Goal: Information Seeking & Learning: Check status

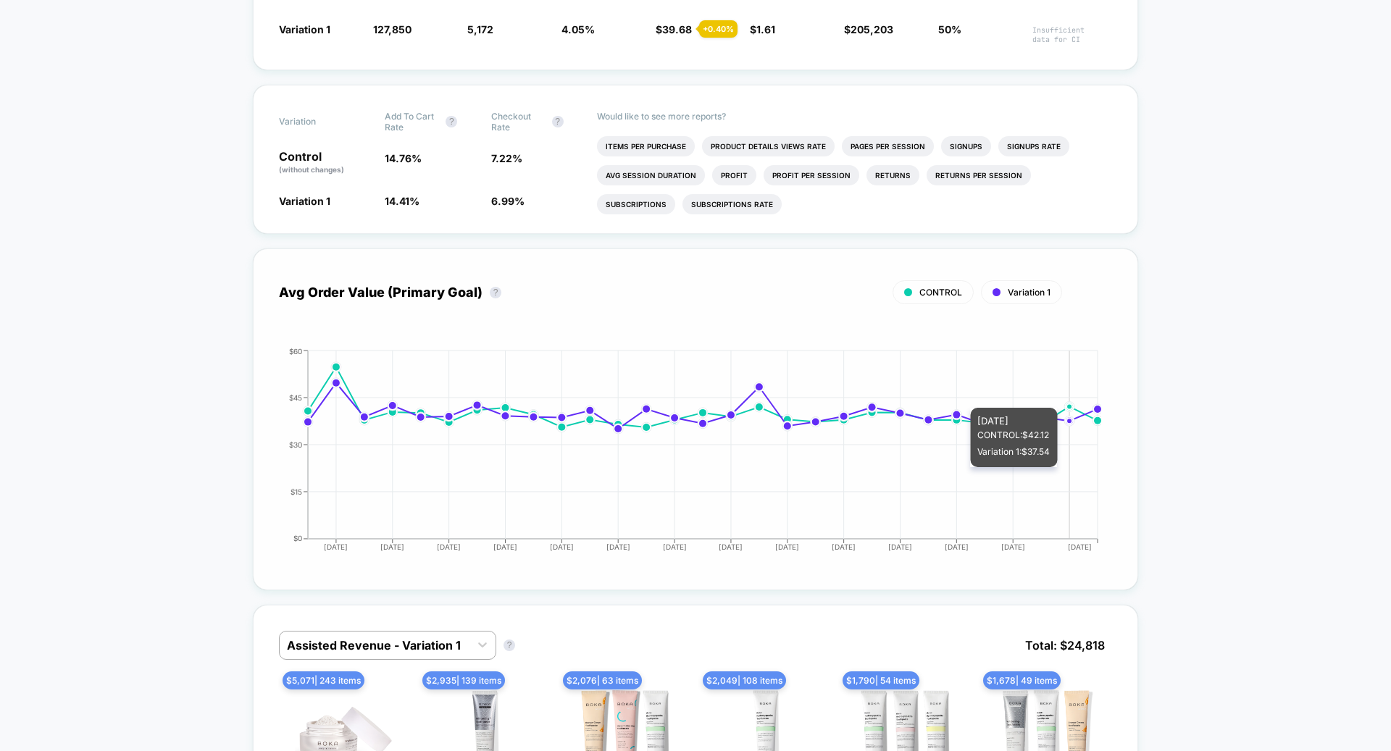
scroll to position [636, 0]
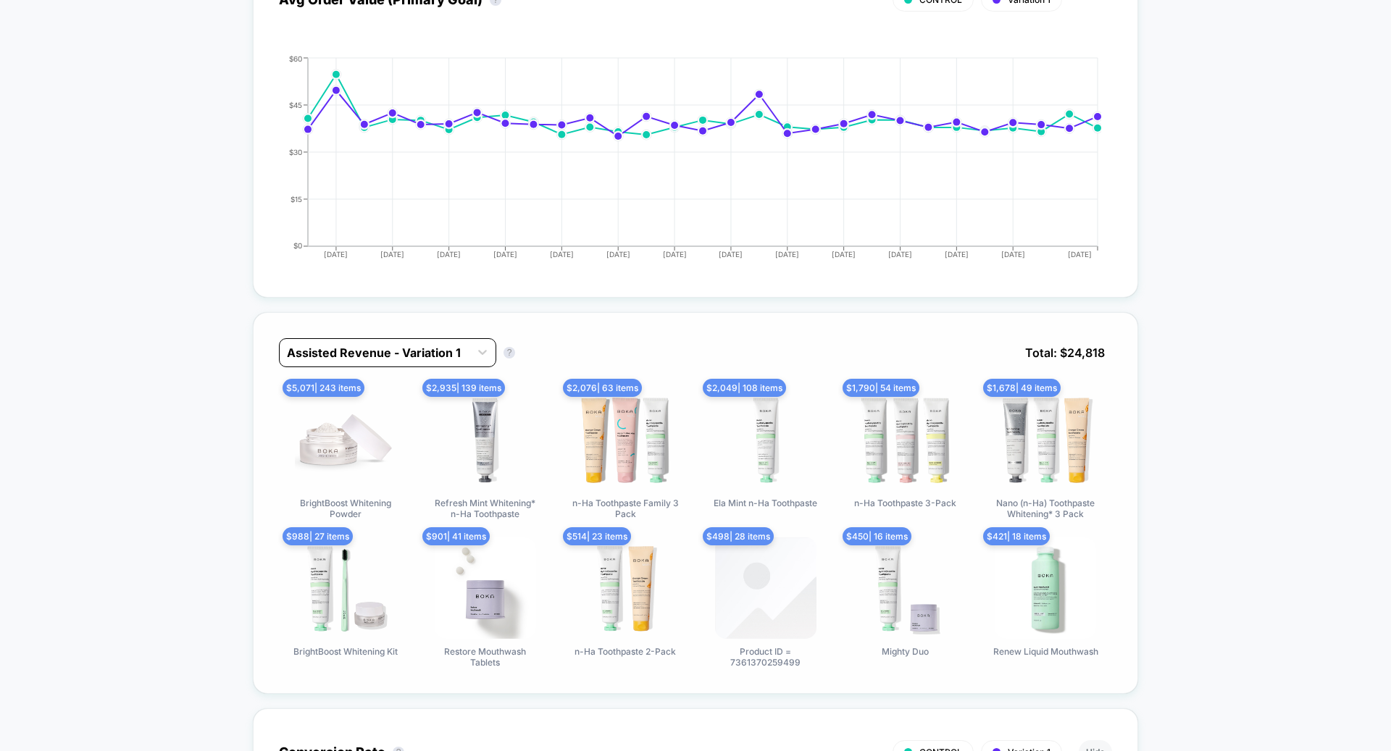
click at [387, 357] on div "Assisted Revenue - Variation 1" at bounding box center [375, 352] width 190 height 23
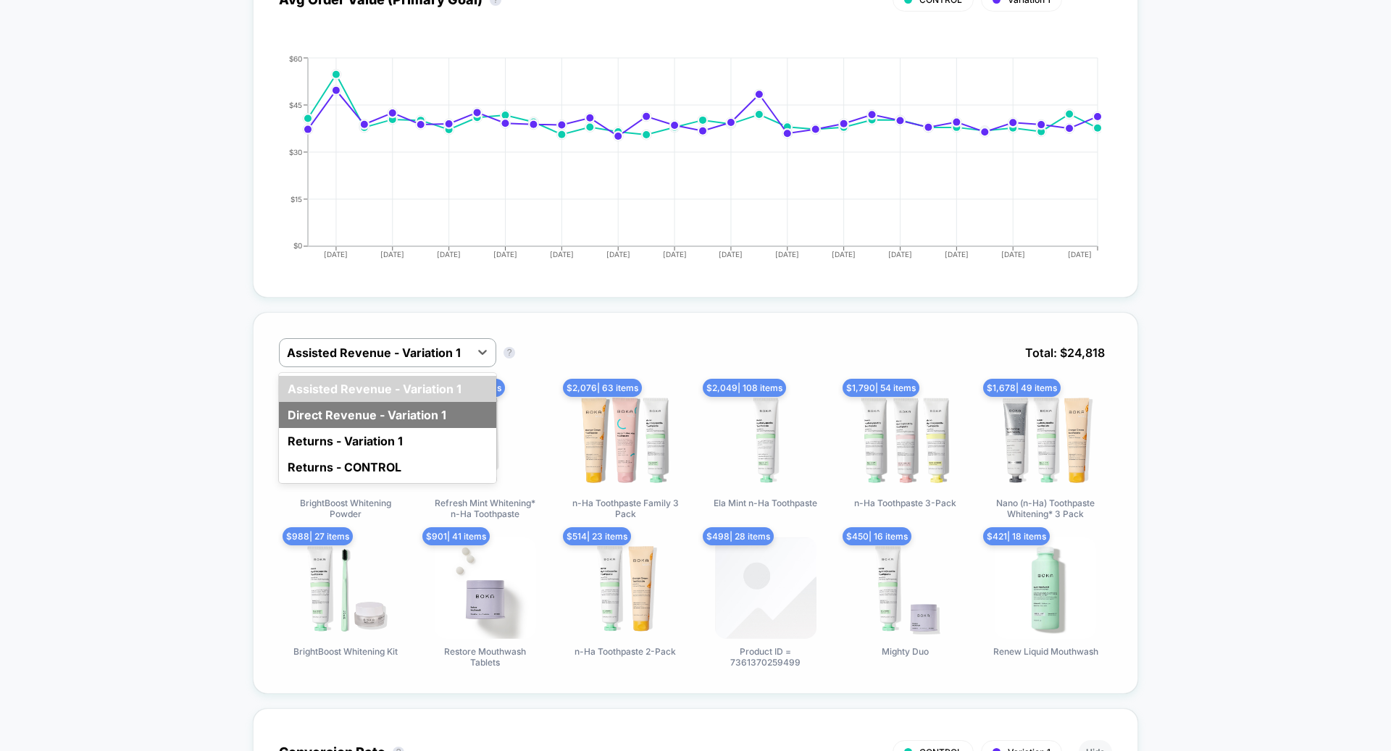
click at [388, 411] on div "Direct Revenue - Variation 1" at bounding box center [387, 415] width 217 height 26
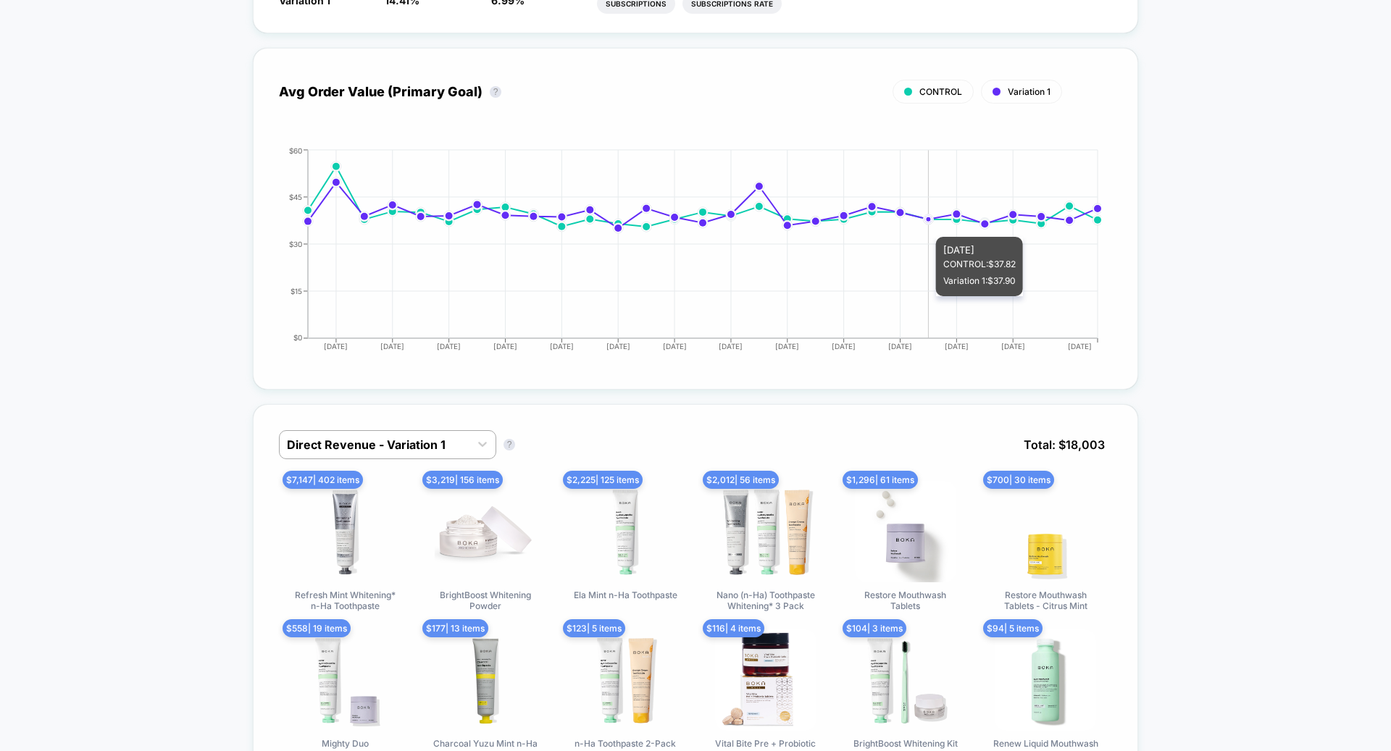
scroll to position [580, 0]
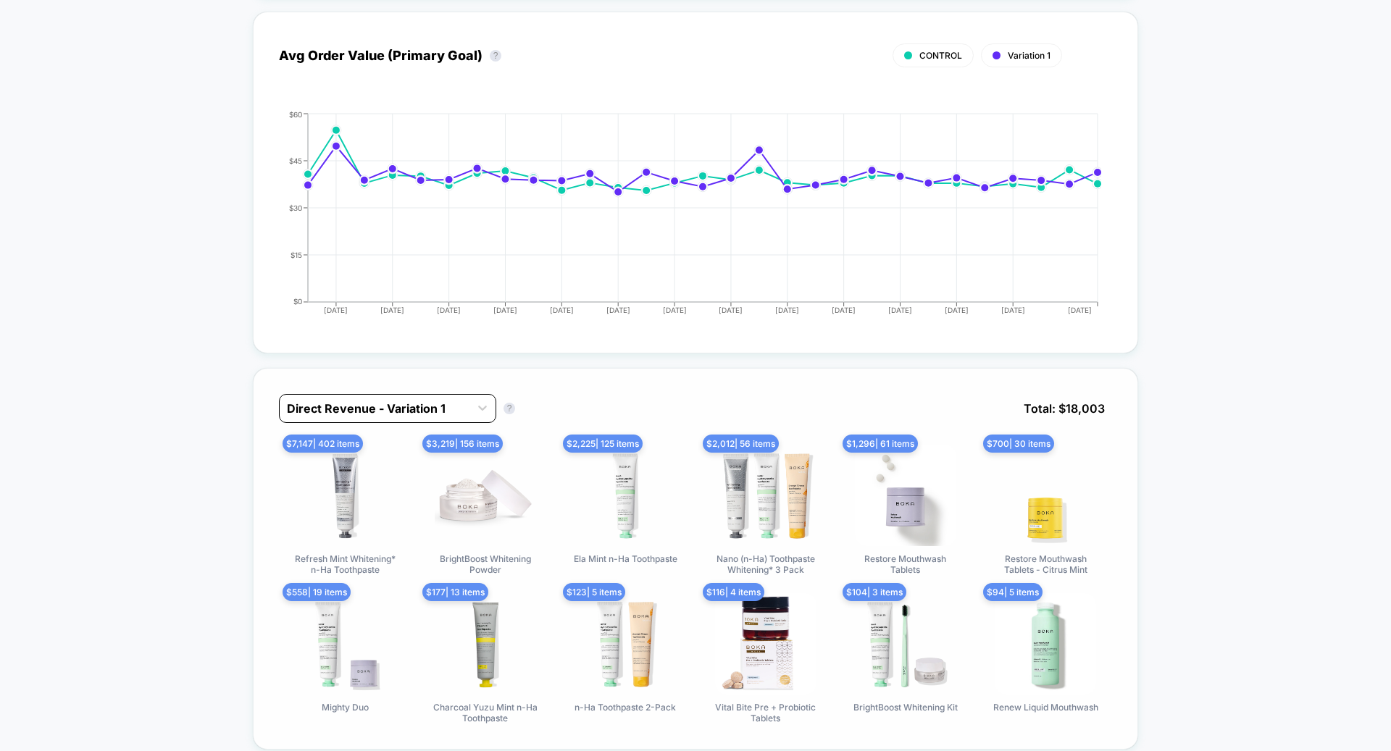
click at [404, 400] on div at bounding box center [374, 408] width 175 height 17
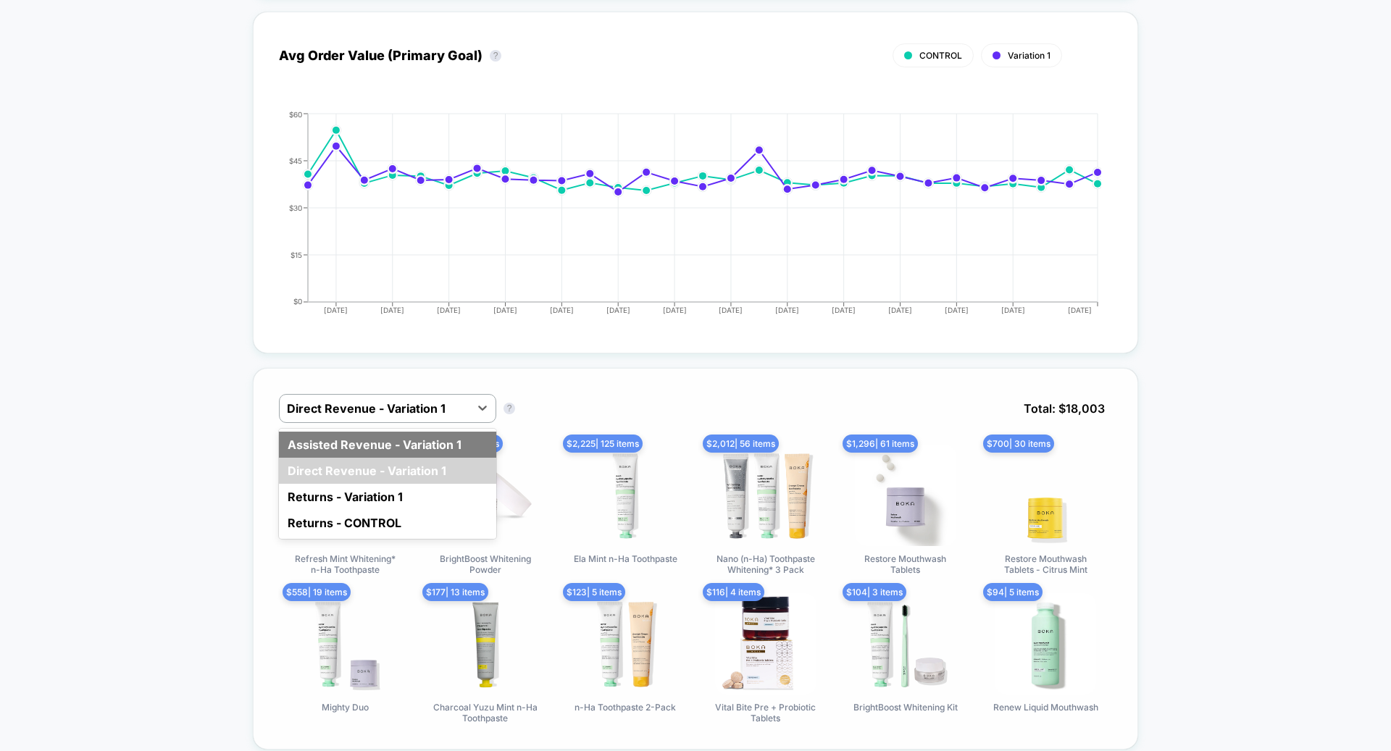
click at [418, 437] on div "Assisted Revenue - Variation 1" at bounding box center [387, 445] width 217 height 26
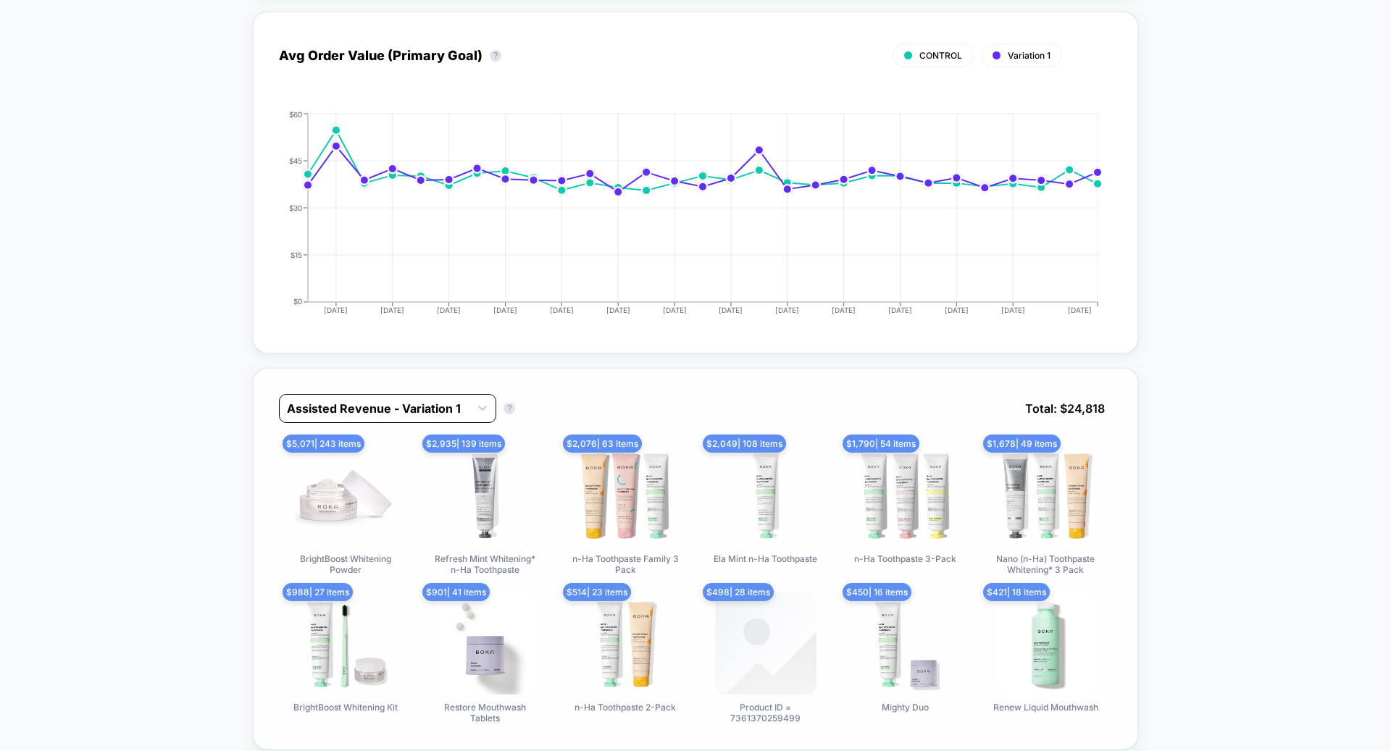
click at [374, 401] on div at bounding box center [374, 408] width 175 height 17
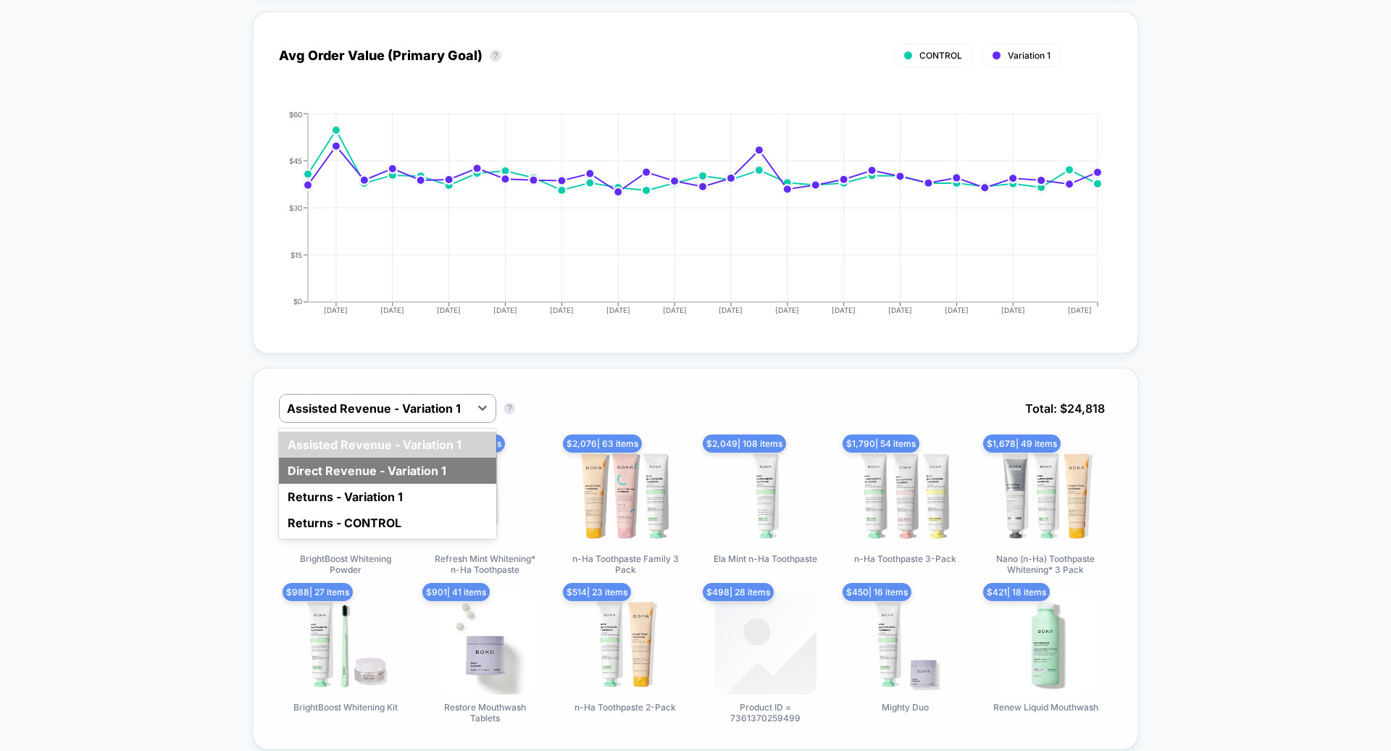
click at [371, 458] on div "Direct Revenue - Variation 1" at bounding box center [387, 471] width 217 height 26
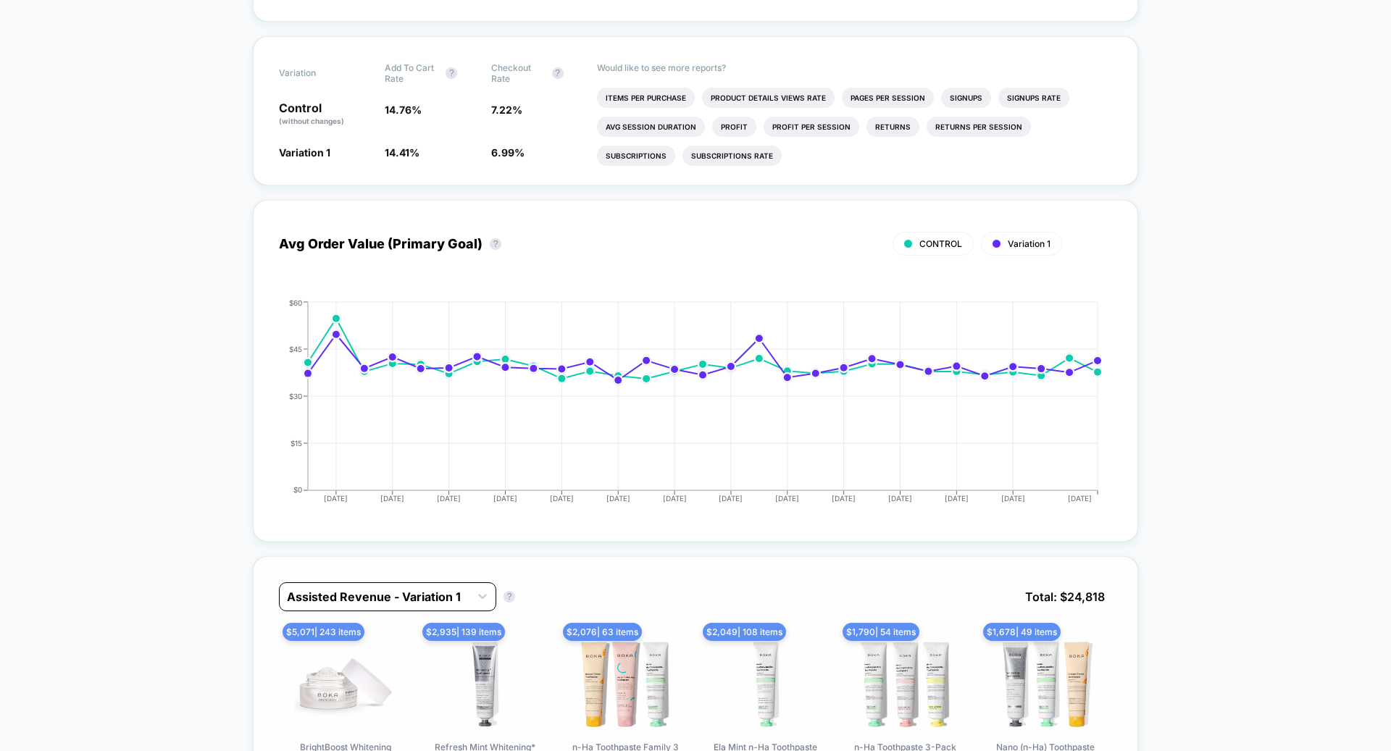
scroll to position [429, 0]
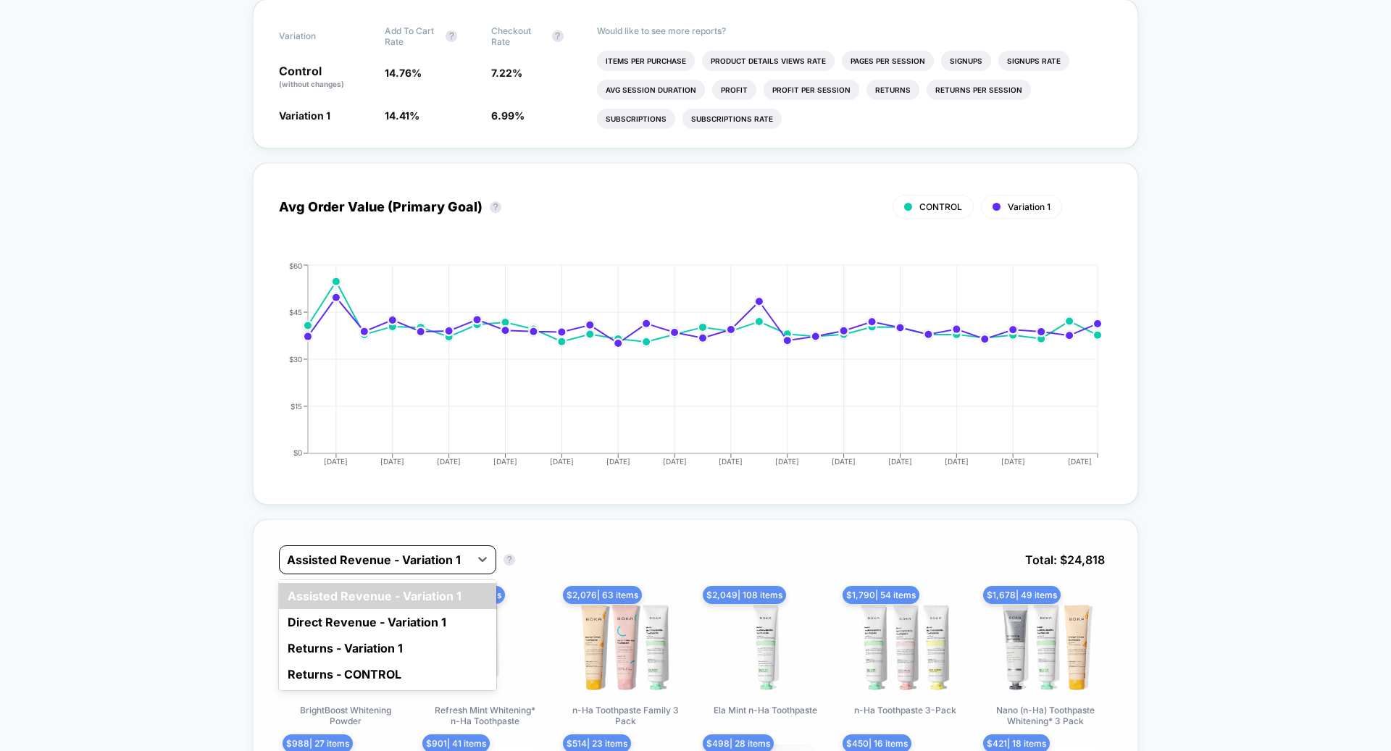
click at [380, 562] on div at bounding box center [374, 559] width 175 height 17
click at [391, 613] on div "Direct Revenue - Variation 1" at bounding box center [387, 622] width 217 height 26
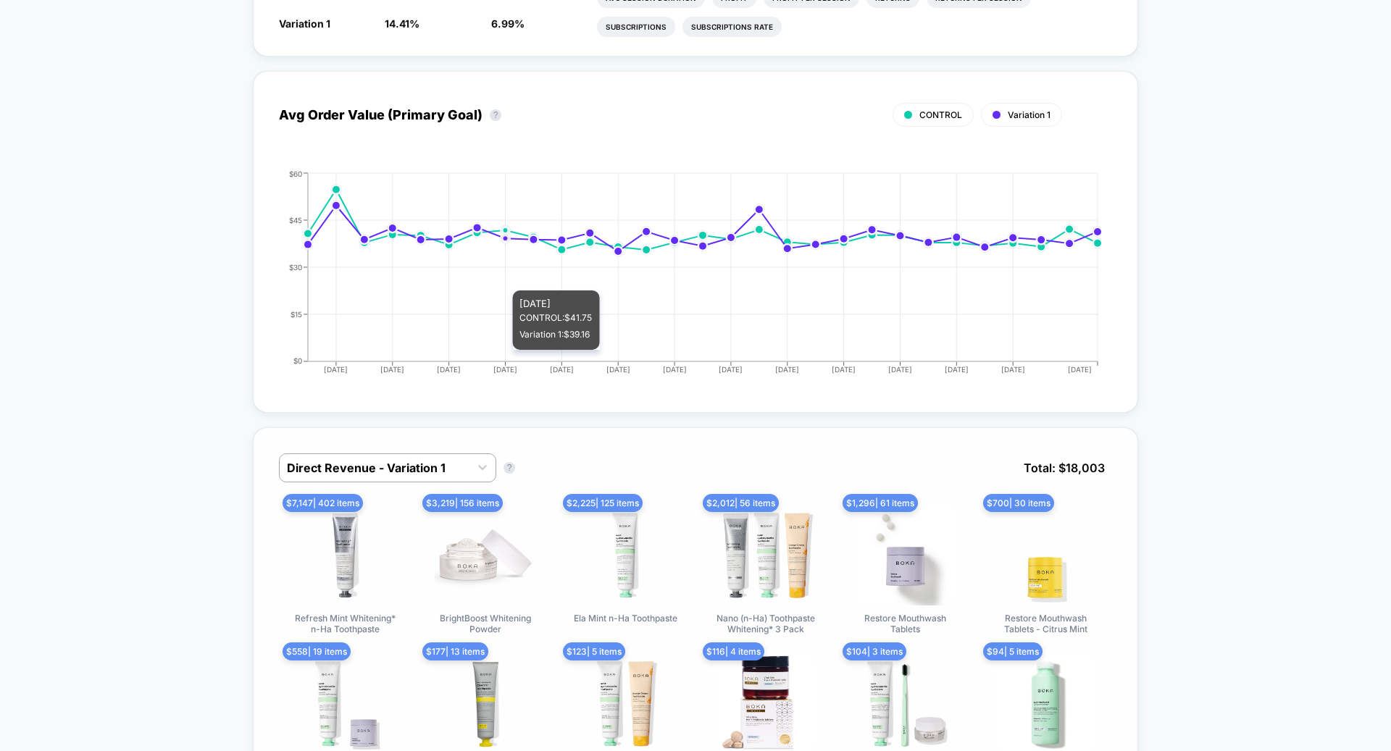
scroll to position [696, 0]
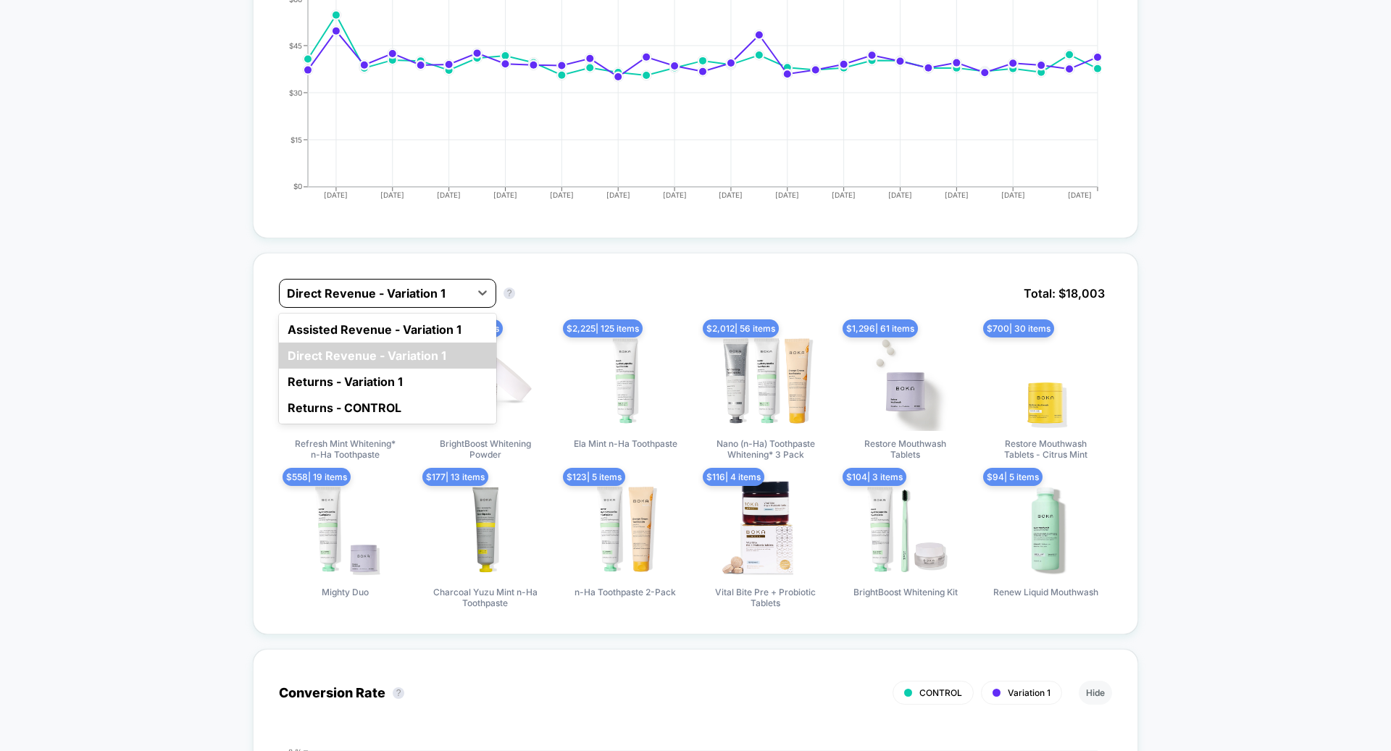
click at [385, 287] on div at bounding box center [374, 293] width 175 height 17
click at [383, 330] on div "Assisted Revenue - Variation 1" at bounding box center [387, 330] width 217 height 26
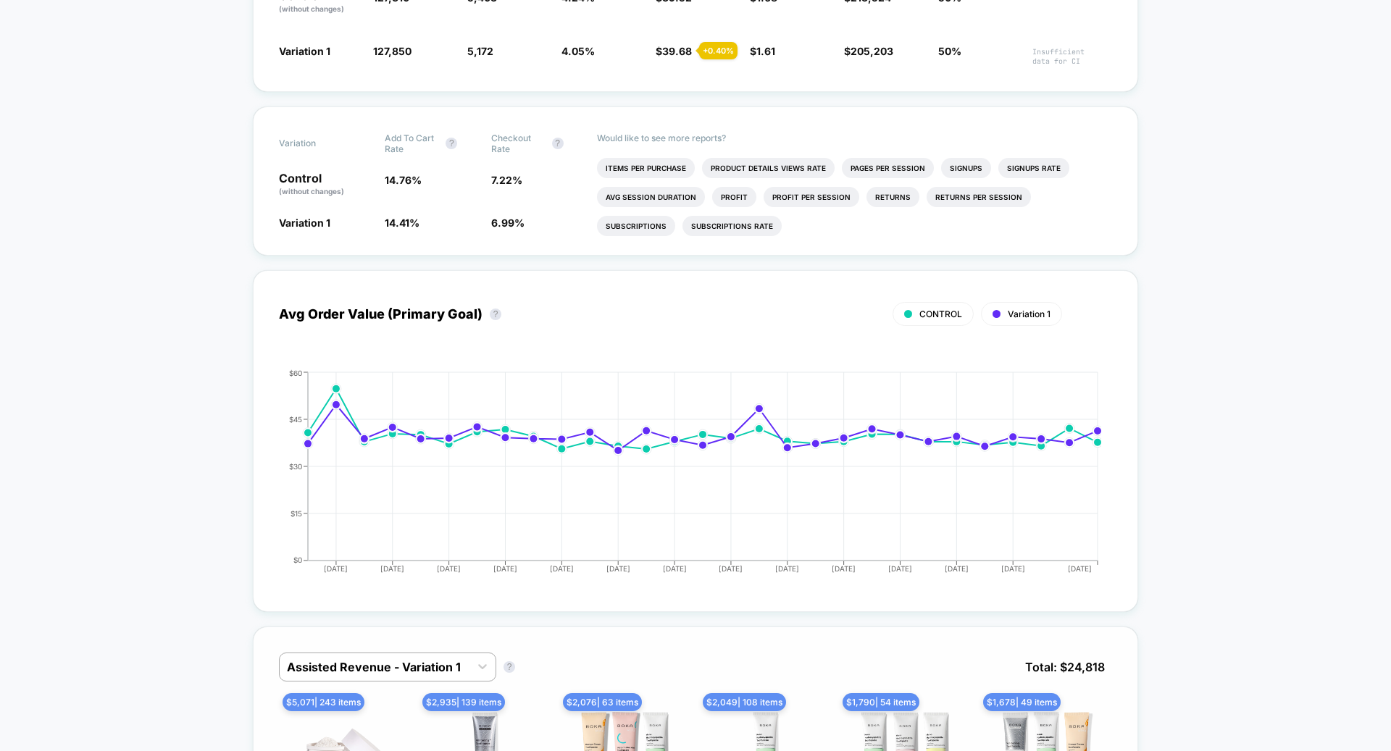
scroll to position [829, 0]
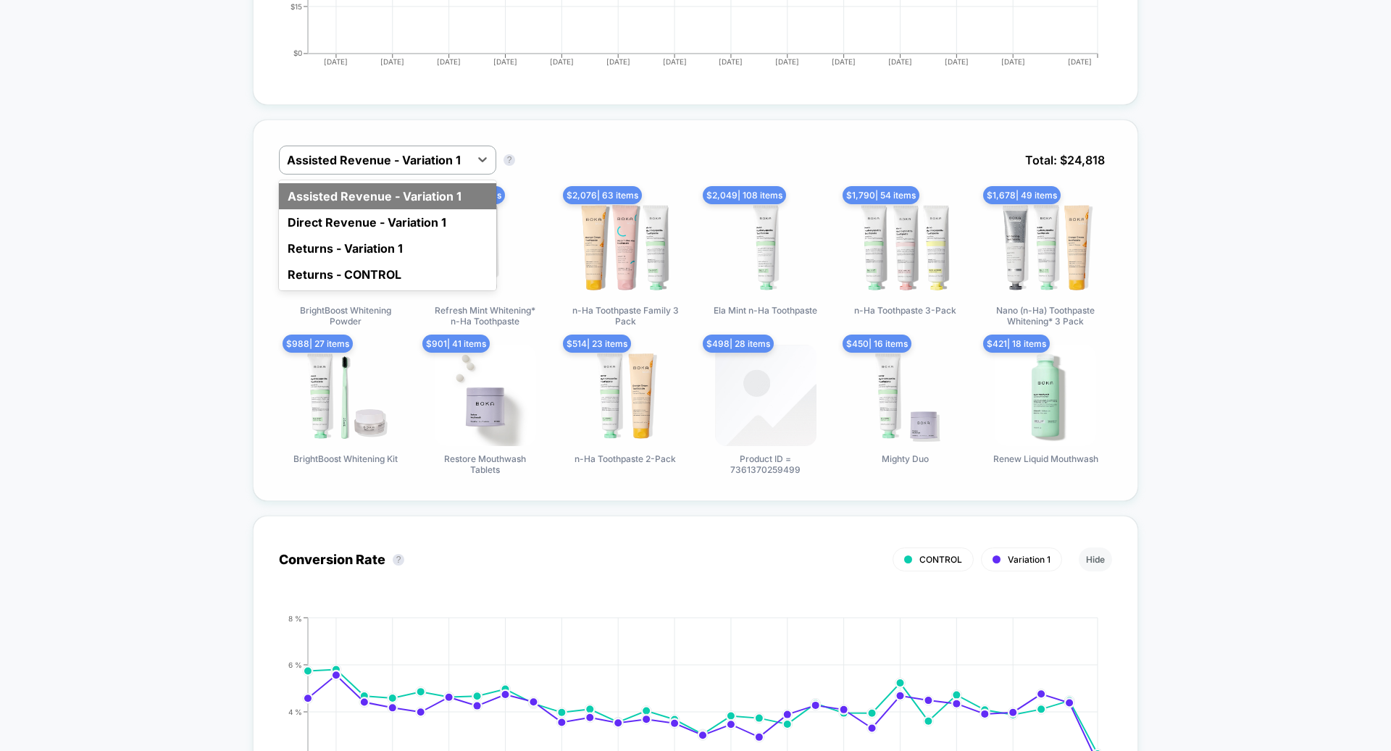
drag, startPoint x: 396, startPoint y: 159, endPoint x: 396, endPoint y: 180, distance: 21.7
click at [396, 157] on div at bounding box center [374, 159] width 175 height 17
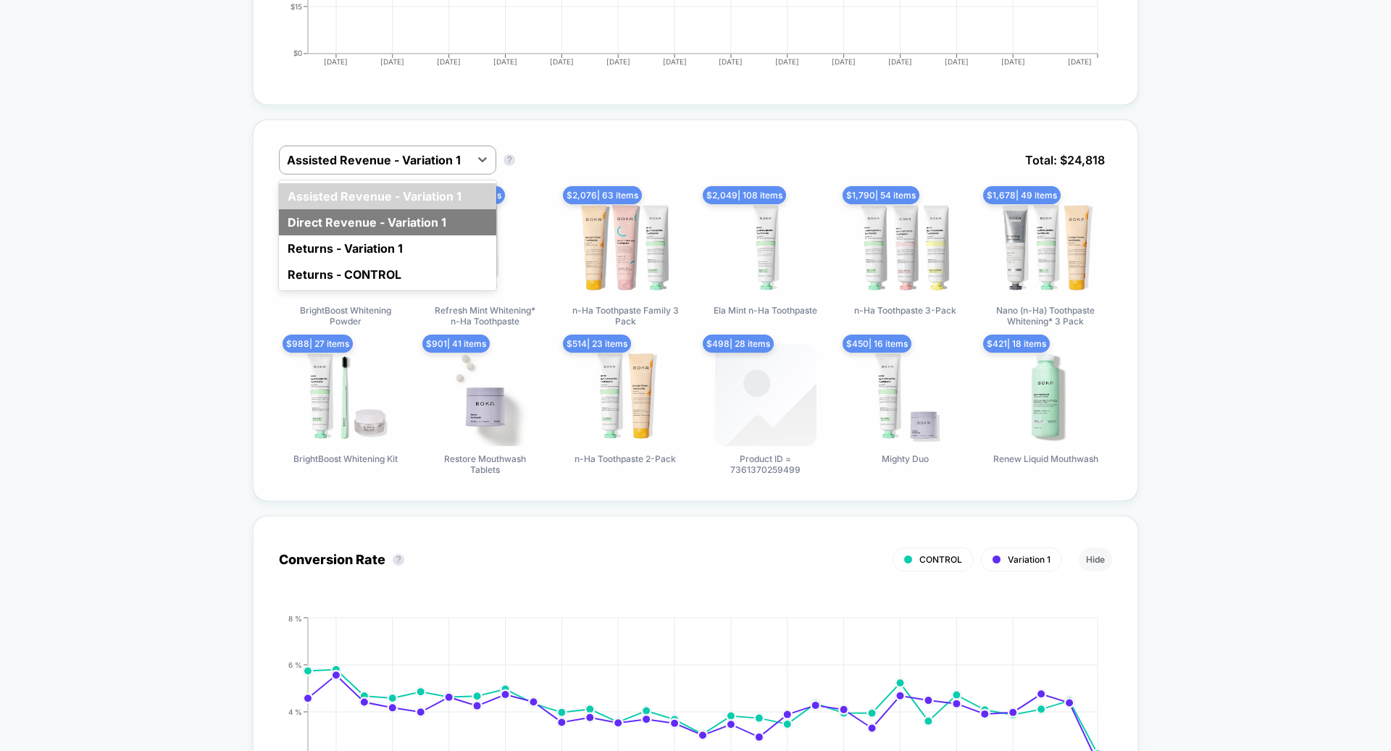
click at [401, 216] on div "Direct Revenue - Variation 1" at bounding box center [387, 222] width 217 height 26
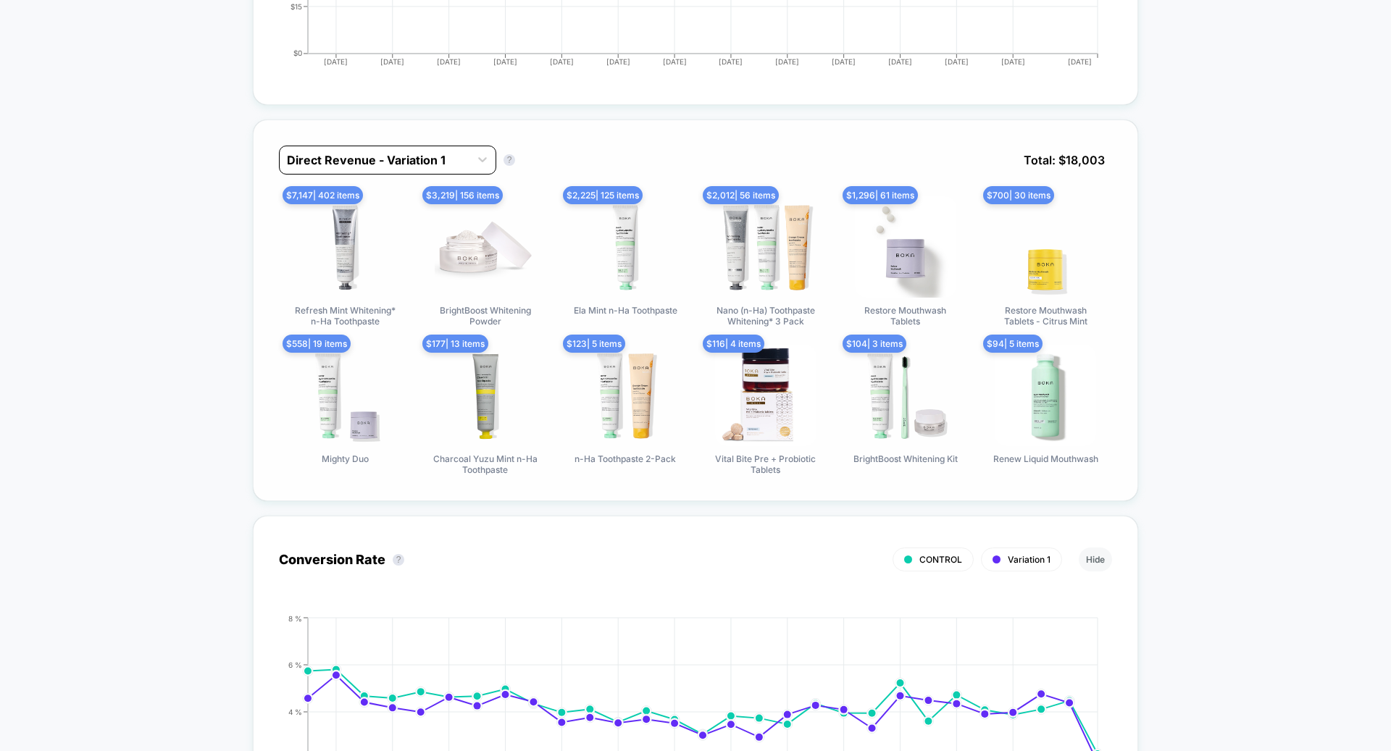
click at [413, 158] on div at bounding box center [374, 159] width 175 height 17
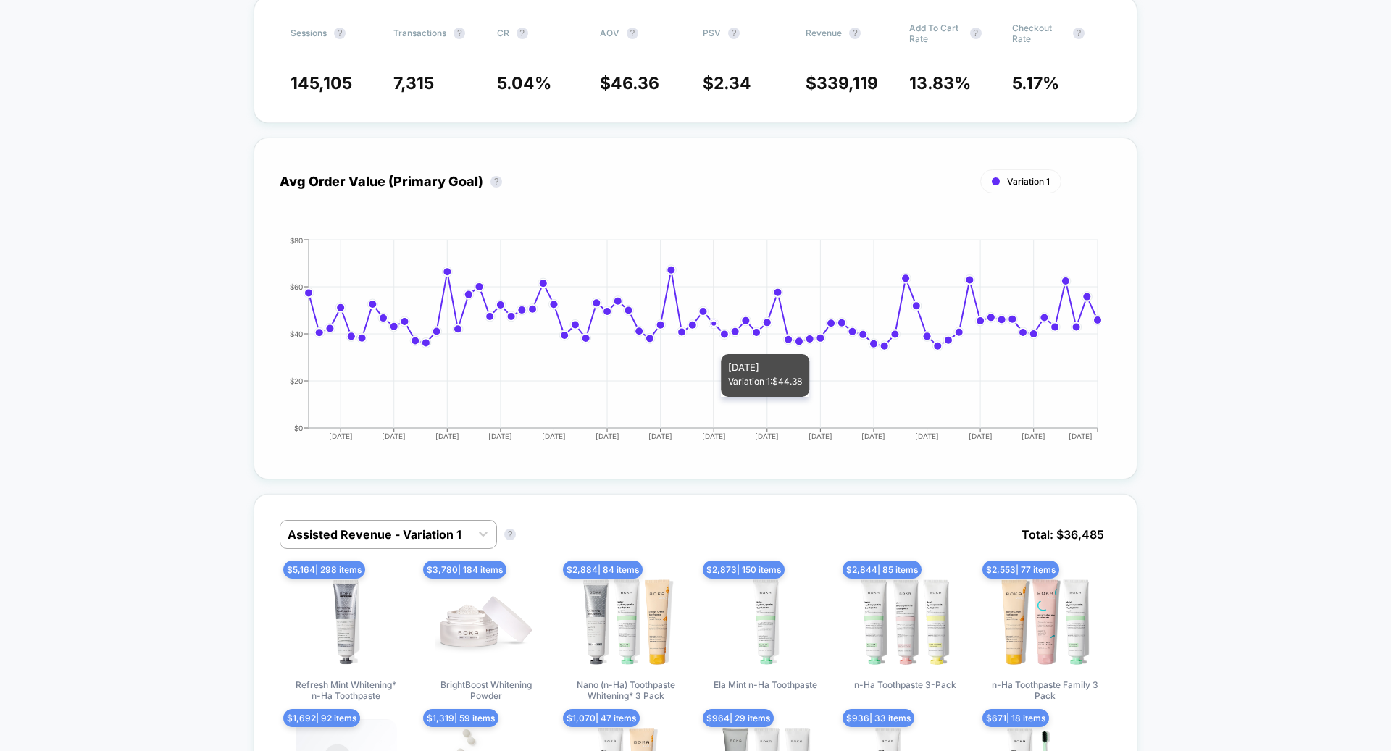
scroll to position [495, 0]
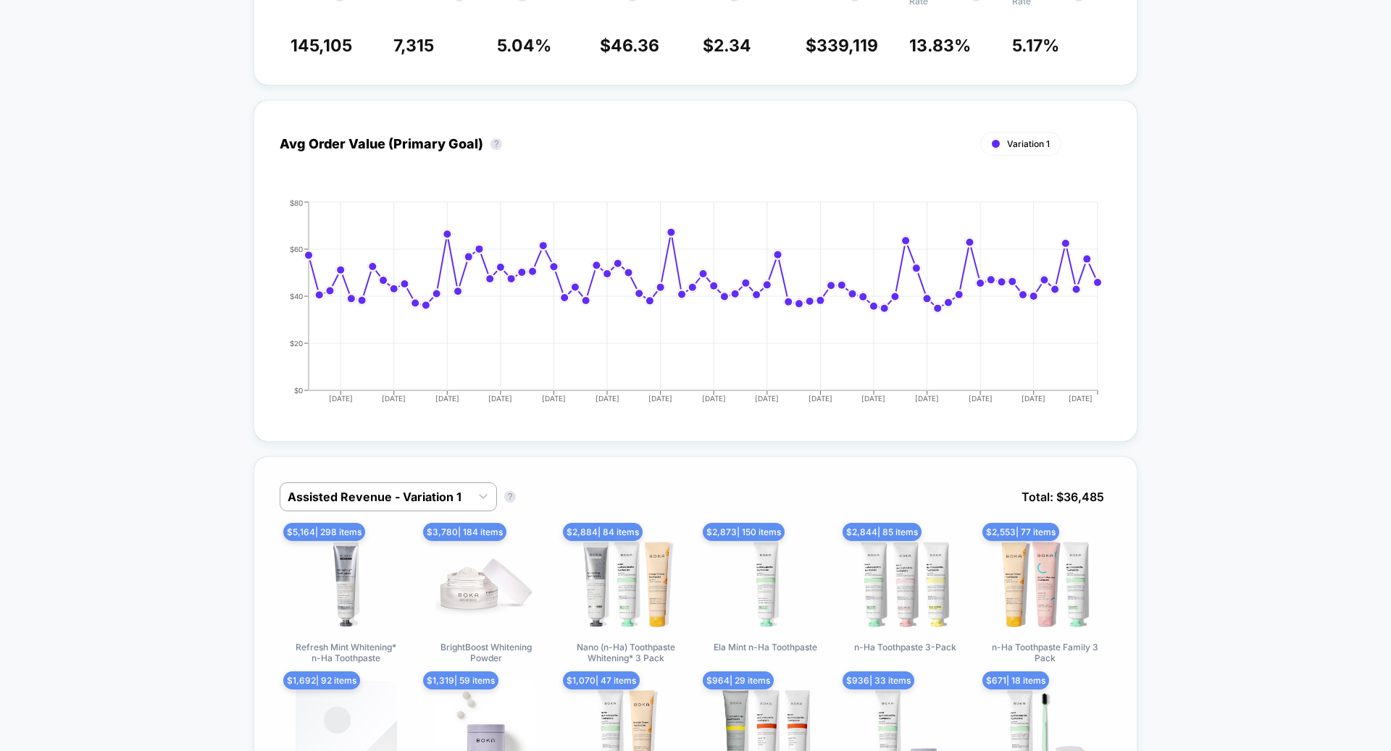
drag, startPoint x: 402, startPoint y: 462, endPoint x: 401, endPoint y: 476, distance: 13.8
click at [402, 488] on div at bounding box center [375, 496] width 175 height 17
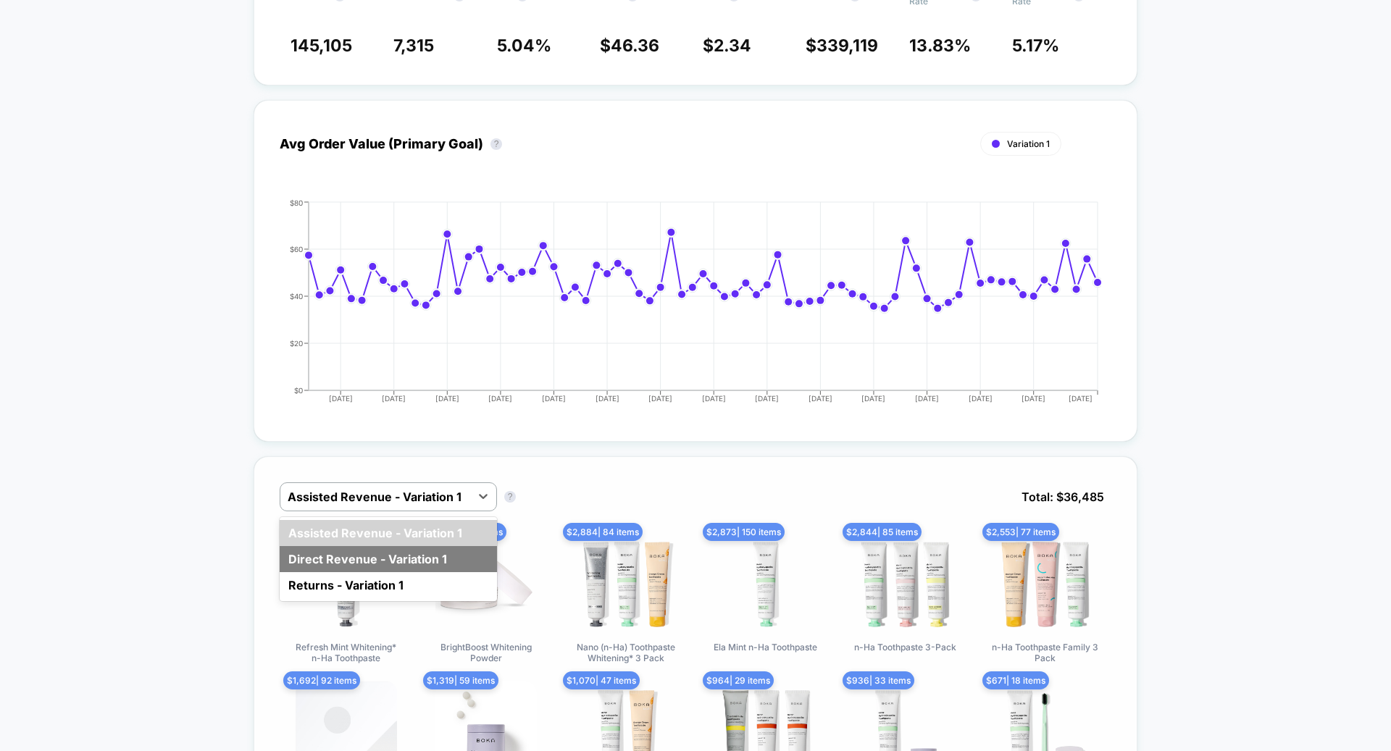
click at [400, 546] on div "Direct Revenue - Variation 1" at bounding box center [388, 559] width 217 height 26
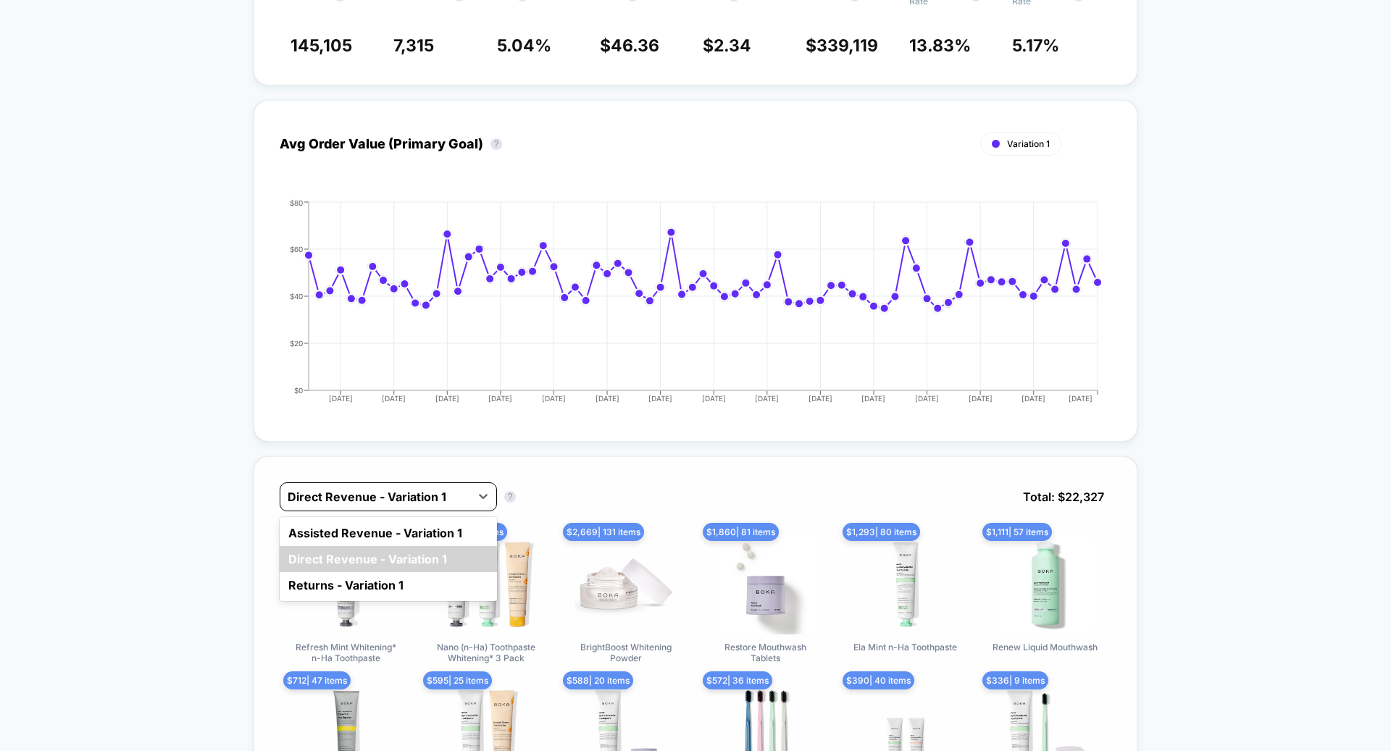
click at [411, 488] on div at bounding box center [375, 496] width 175 height 17
click at [422, 520] on div "Assisted Revenue - Variation 1" at bounding box center [388, 533] width 217 height 26
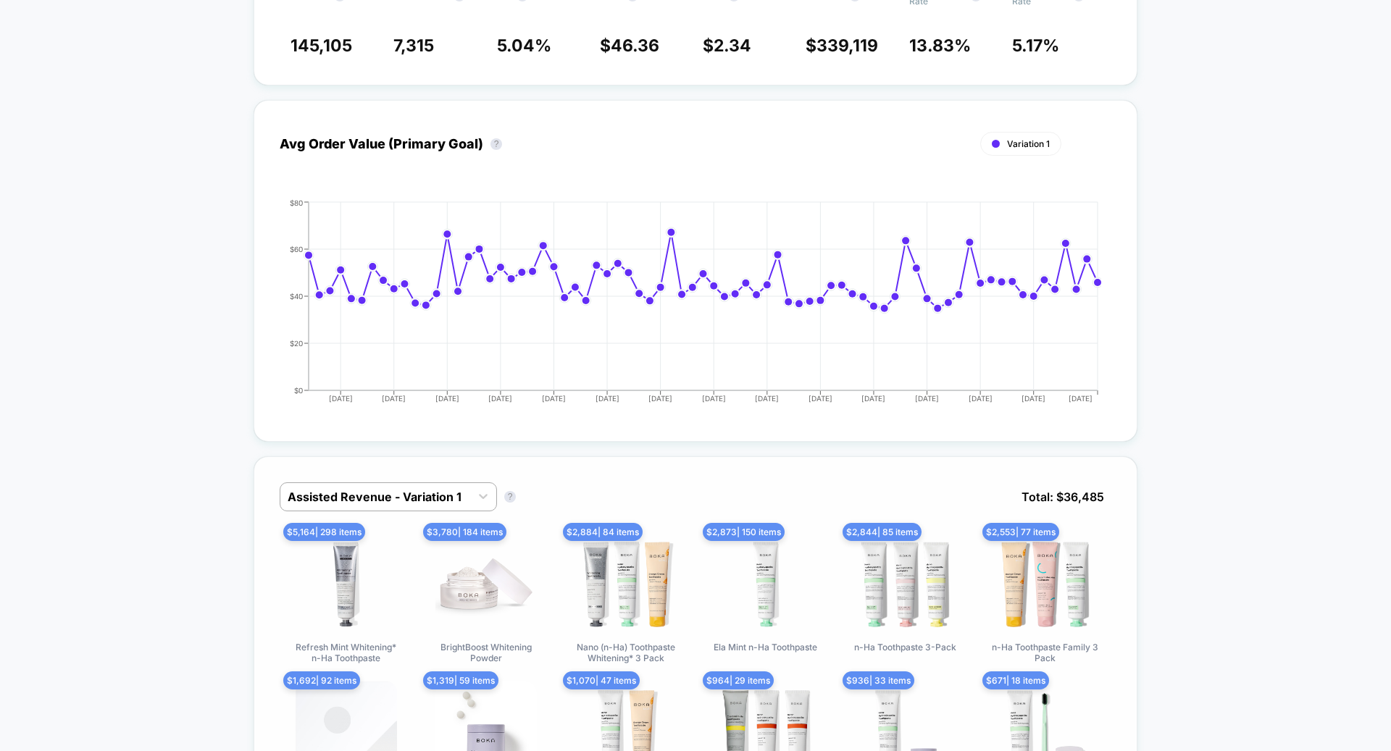
drag, startPoint x: 443, startPoint y: 459, endPoint x: 438, endPoint y: 479, distance: 20.4
click at [443, 488] on div at bounding box center [375, 496] width 175 height 17
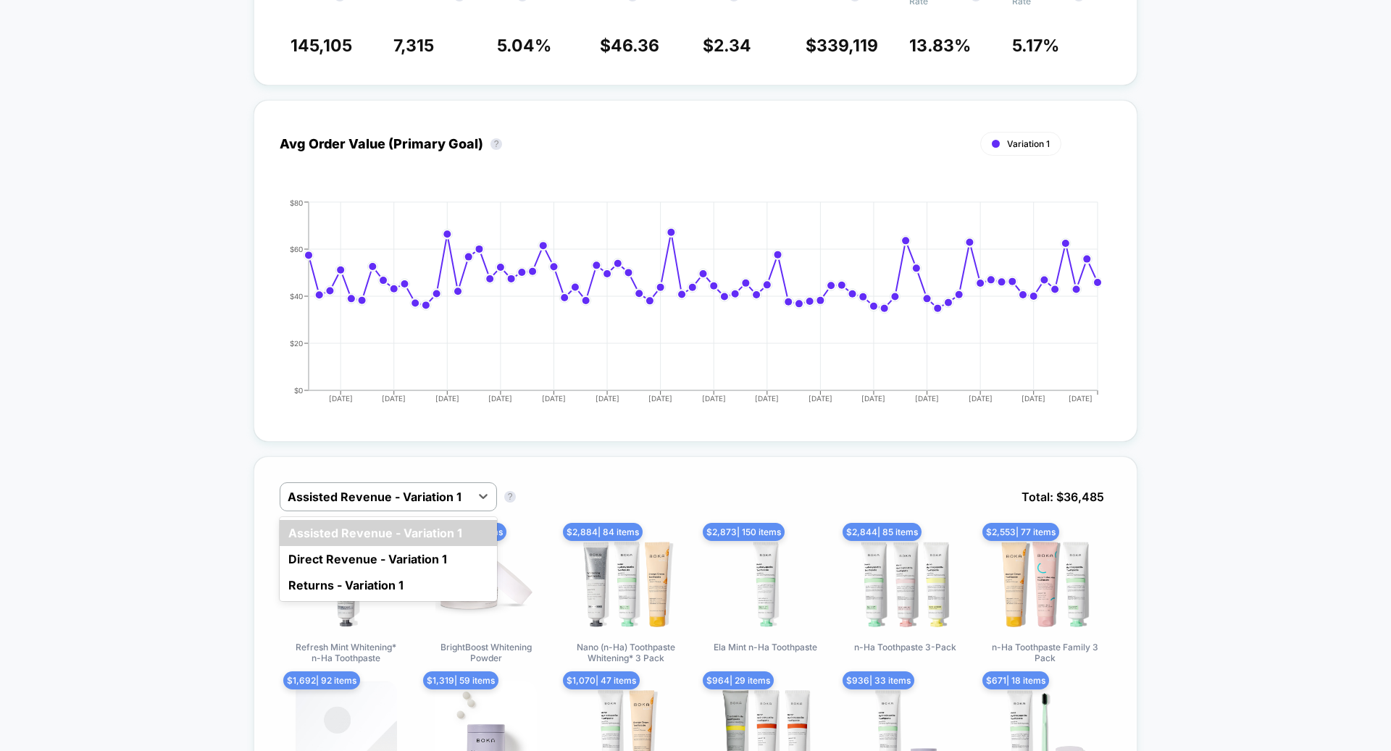
click at [431, 546] on div "Direct Revenue - Variation 1" at bounding box center [388, 559] width 217 height 26
